Goal: Task Accomplishment & Management: Manage account settings

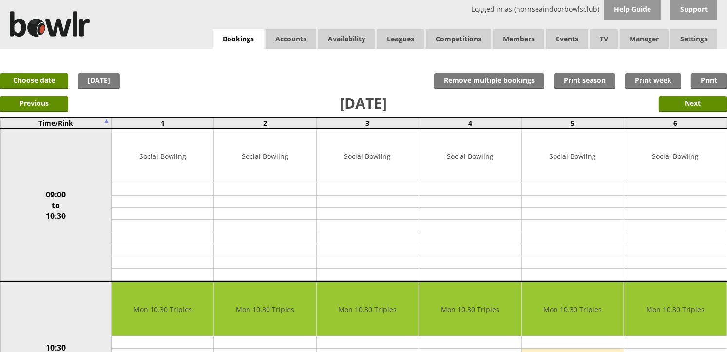
click at [254, 50] on div "x Move Booking Move to other date: [DATE] 09:00 to 10:30 10:30 to 12:30 12:30 t…" at bounding box center [363, 59] width 727 height 20
click at [257, 45] on link "Bookings" at bounding box center [238, 39] width 51 height 20
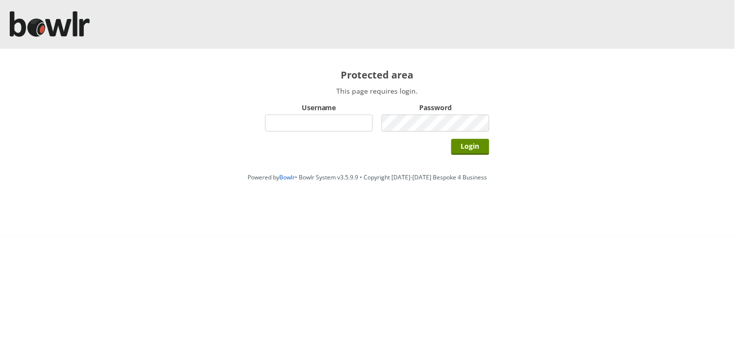
click at [301, 118] on input "Username" at bounding box center [319, 123] width 108 height 17
type input "hornseaindoorbowlsclub"
click at [452, 139] on input "Login" at bounding box center [471, 147] width 38 height 16
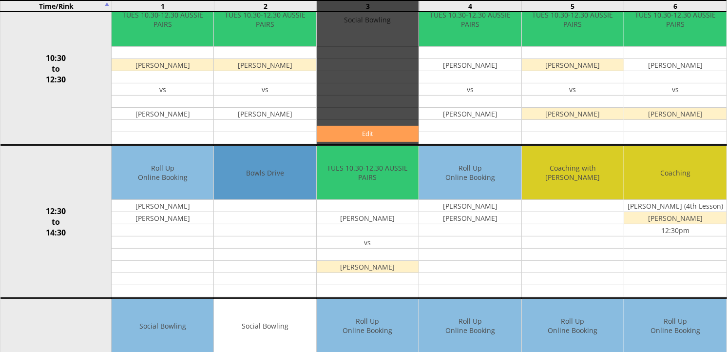
scroll to position [271, 0]
